Goal: Information Seeking & Learning: Find contact information

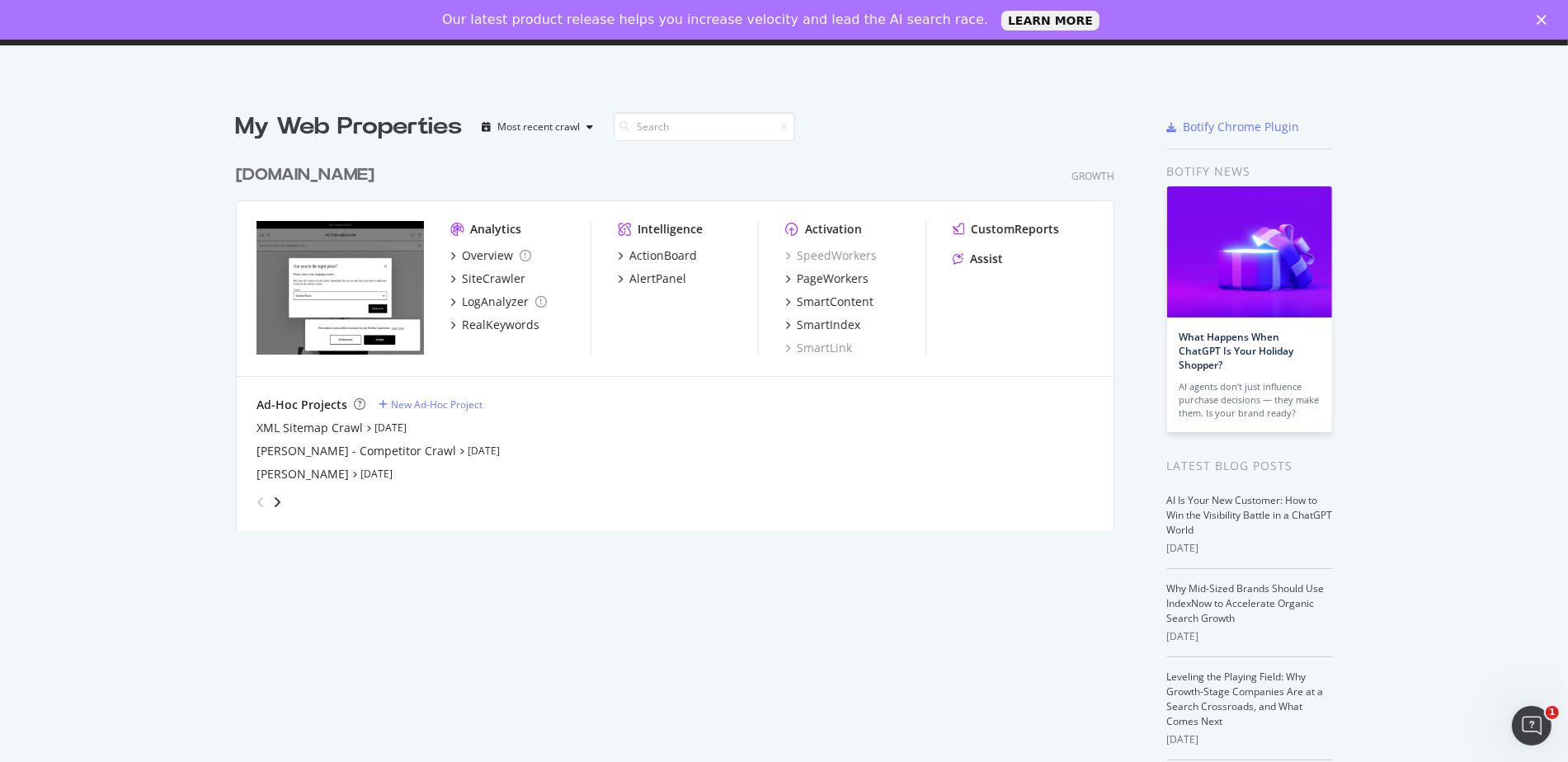
click at [486, 217] on div "Analytics Overview SiteCrawler LogAnalyzer RealKeywords Intelligence ActionBoar…" at bounding box center [675, 289] width 877 height 176
click at [500, 250] on div "Overview" at bounding box center [487, 256] width 51 height 17
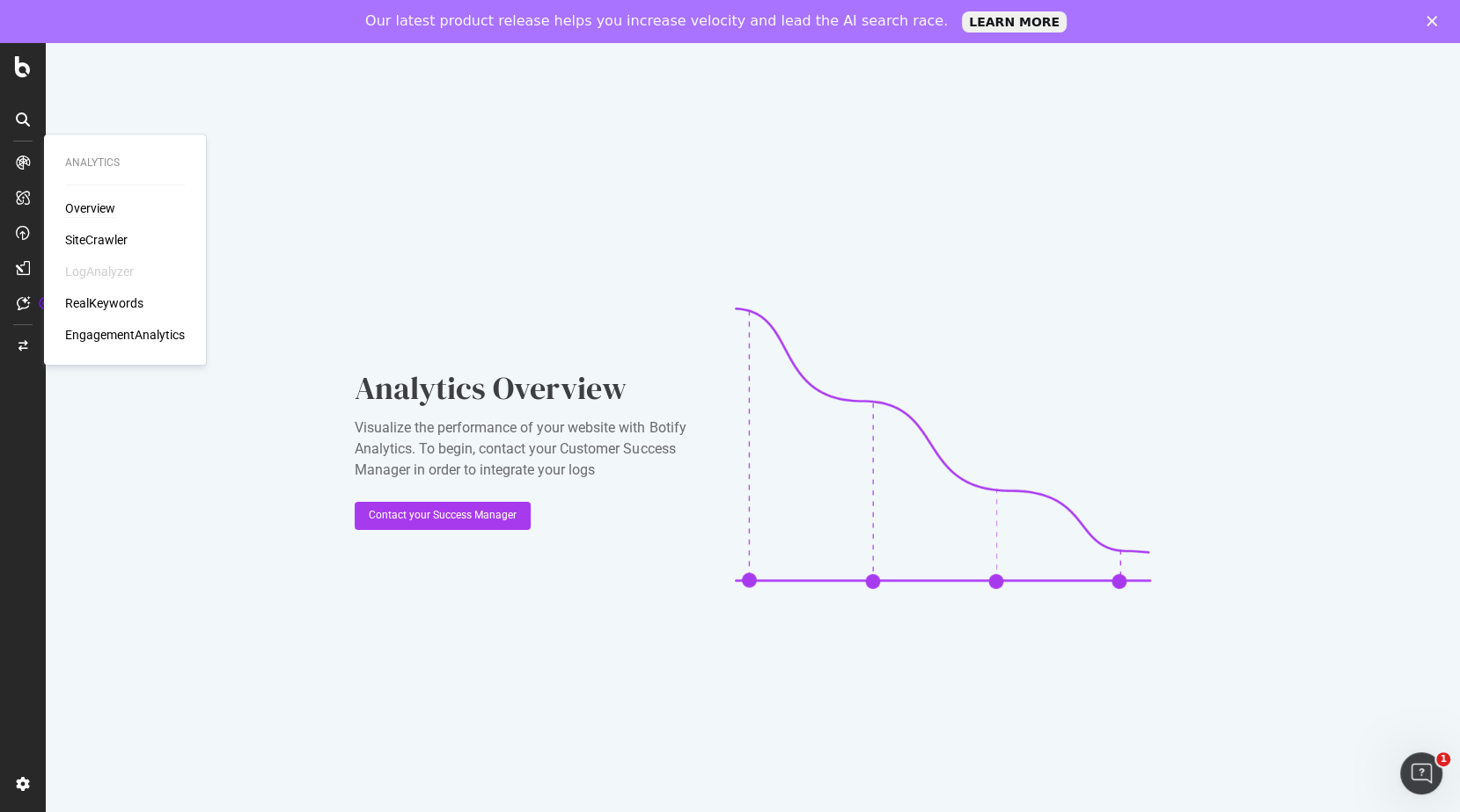
click at [84, 202] on div "Overview" at bounding box center [90, 208] width 50 height 18
click at [80, 211] on div "Overview" at bounding box center [90, 208] width 50 height 18
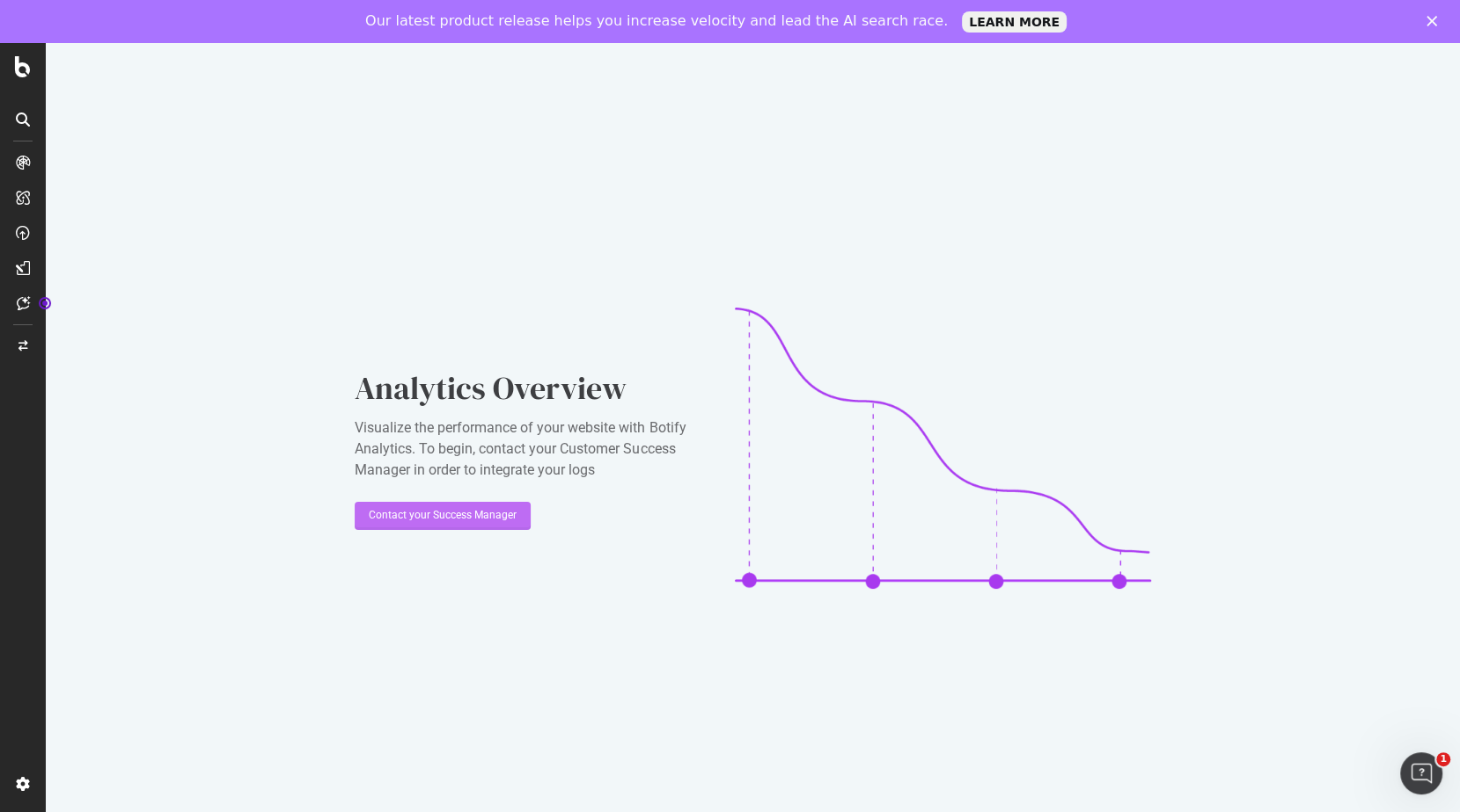
click at [458, 522] on div "Contact your Success Manager" at bounding box center [442, 515] width 148 height 15
